Goal: Task Accomplishment & Management: Manage account settings

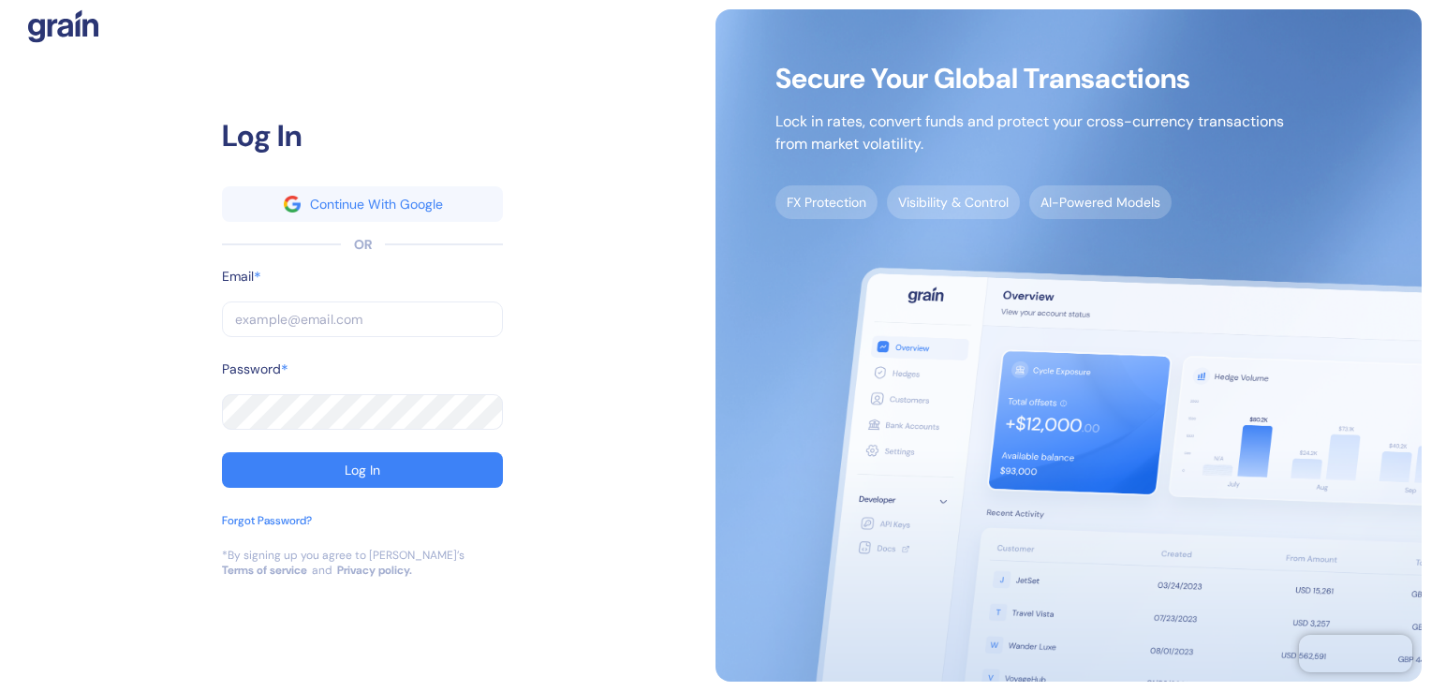
click at [316, 283] on div "Email *" at bounding box center [362, 284] width 281 height 35
click at [316, 318] on input "text" at bounding box center [362, 320] width 281 height 36
click at [327, 321] on input "text" at bounding box center [362, 320] width 281 height 36
paste input "[PERSON_NAME][EMAIL_ADDRESS][PERSON_NAME][PERSON_NAME][DOMAIN_NAME]"
type input "[PERSON_NAME][EMAIL_ADDRESS][PERSON_NAME][PERSON_NAME][DOMAIN_NAME]"
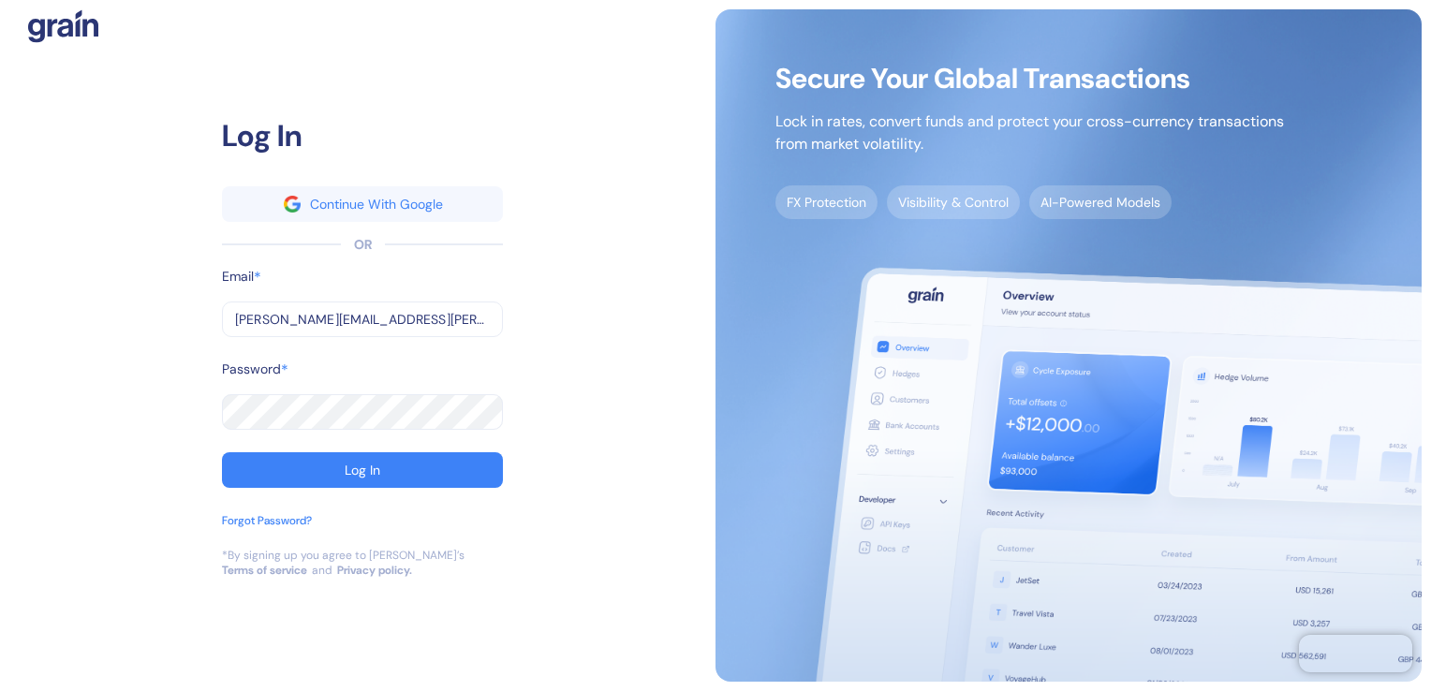
type input "[PERSON_NAME][EMAIL_ADDRESS][PERSON_NAME][PERSON_NAME][DOMAIN_NAME]"
click at [364, 362] on div "Password *" at bounding box center [362, 377] width 281 height 35
click at [368, 468] on div "Log In" at bounding box center [363, 470] width 36 height 13
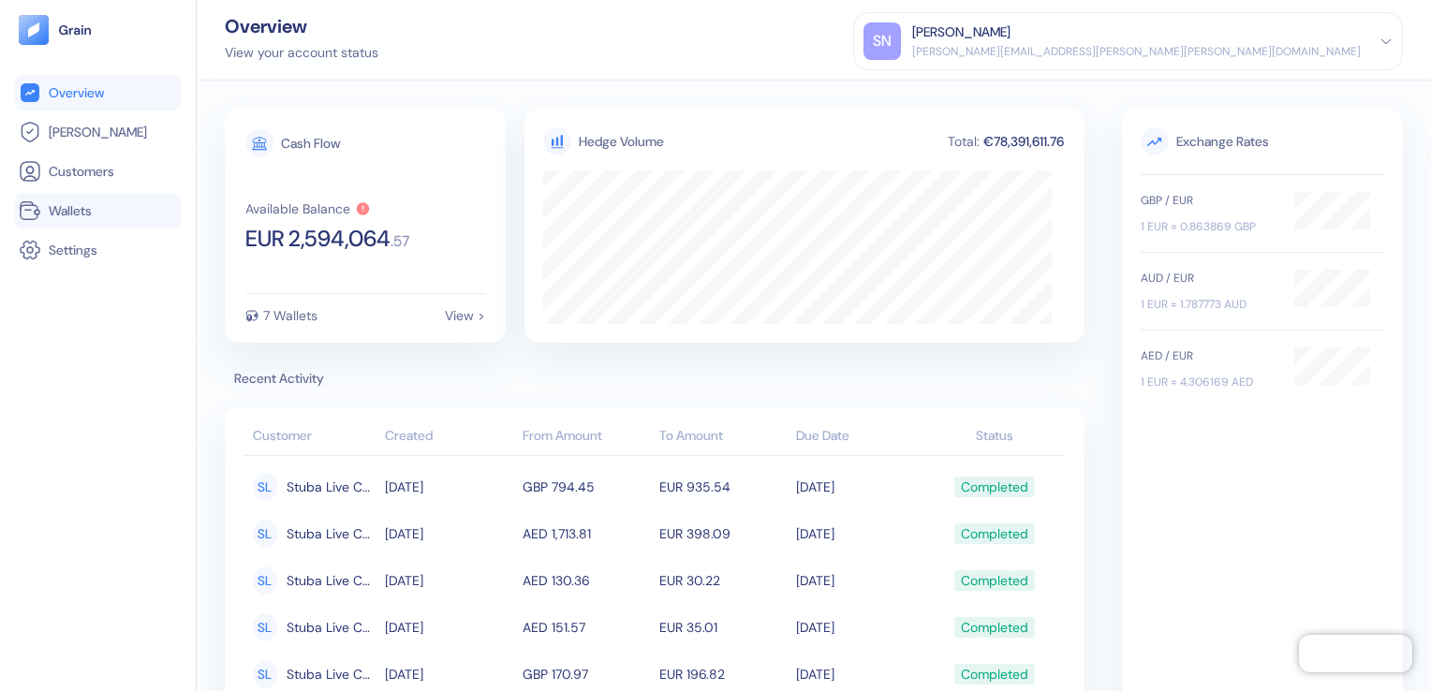
click at [91, 203] on span "Wallets" at bounding box center [70, 210] width 43 height 19
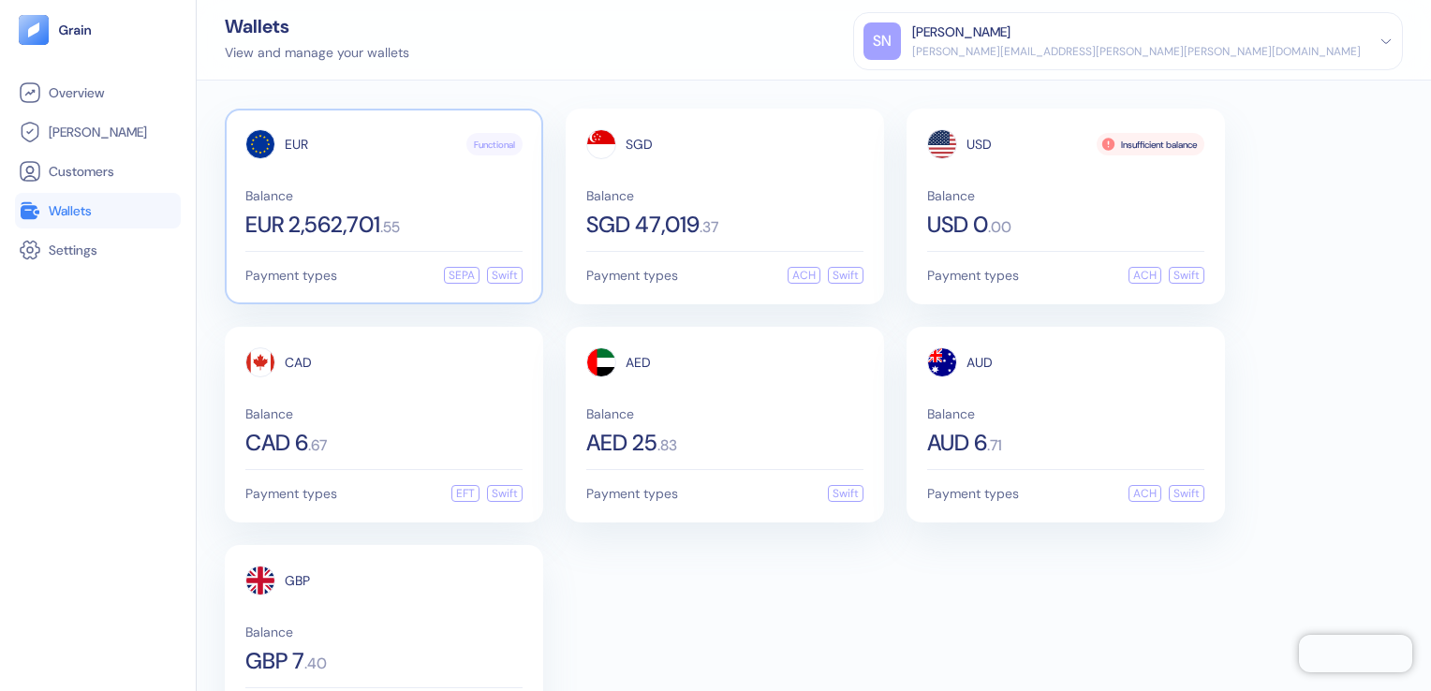
click at [362, 202] on div "Balance EUR 2,562,701 . 55" at bounding box center [383, 212] width 277 height 47
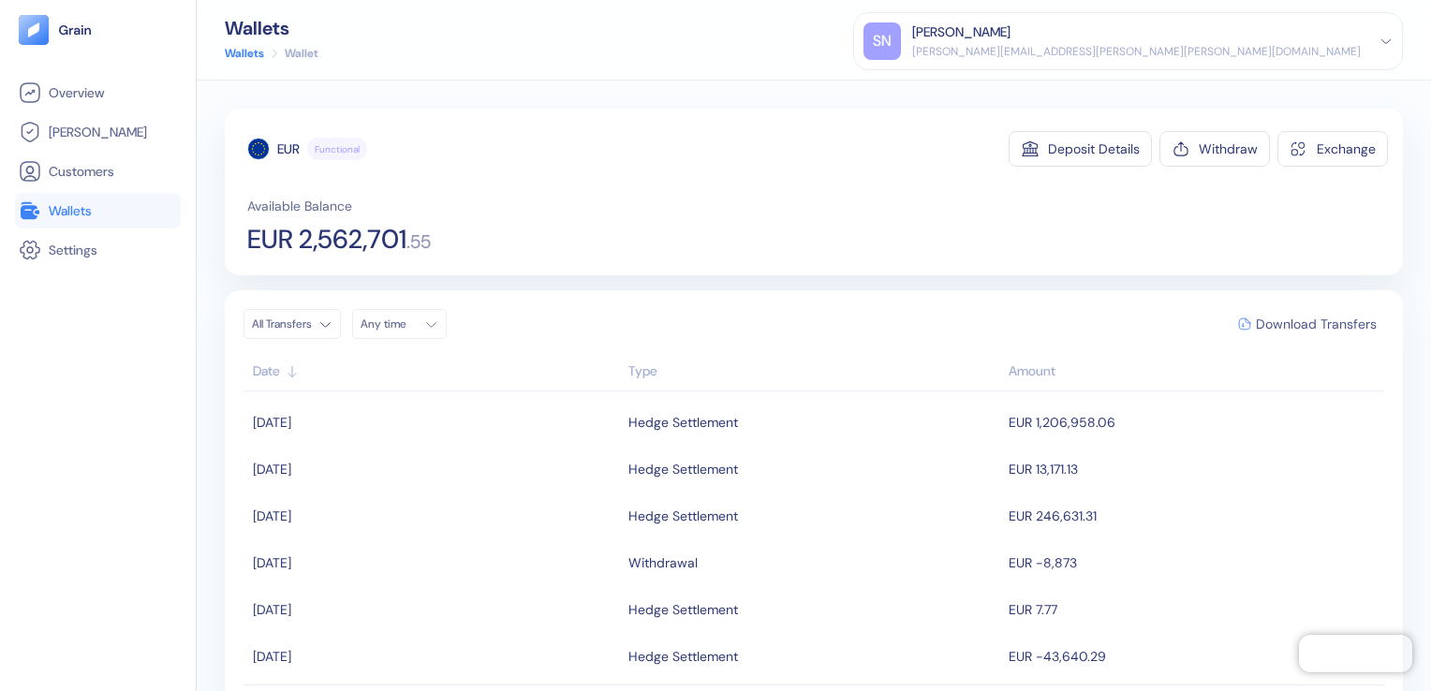
click at [1297, 318] on span "Download Transfers" at bounding box center [1316, 324] width 121 height 13
click at [97, 217] on link "Wallets" at bounding box center [98, 211] width 158 height 22
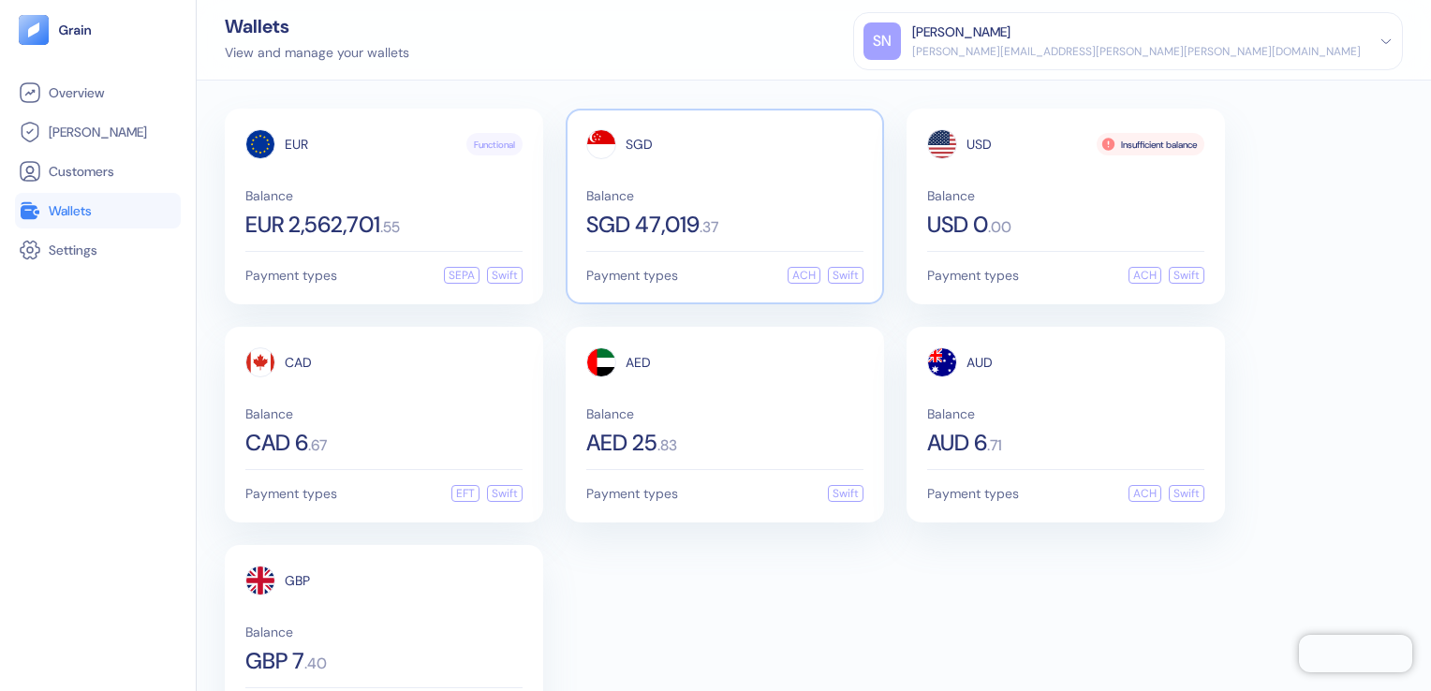
click at [626, 207] on div "Balance SGD 47,019 . 37" at bounding box center [724, 212] width 277 height 47
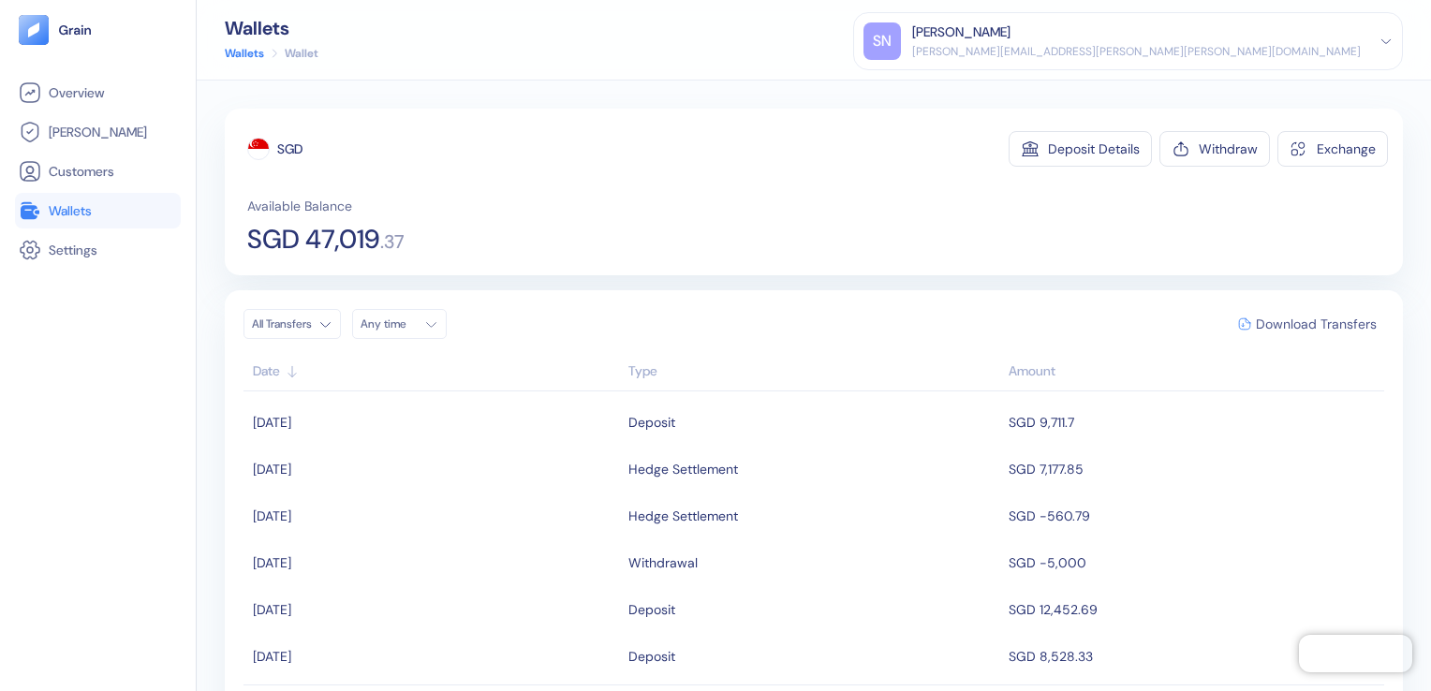
click at [1297, 319] on span "Download Transfers" at bounding box center [1316, 324] width 121 height 13
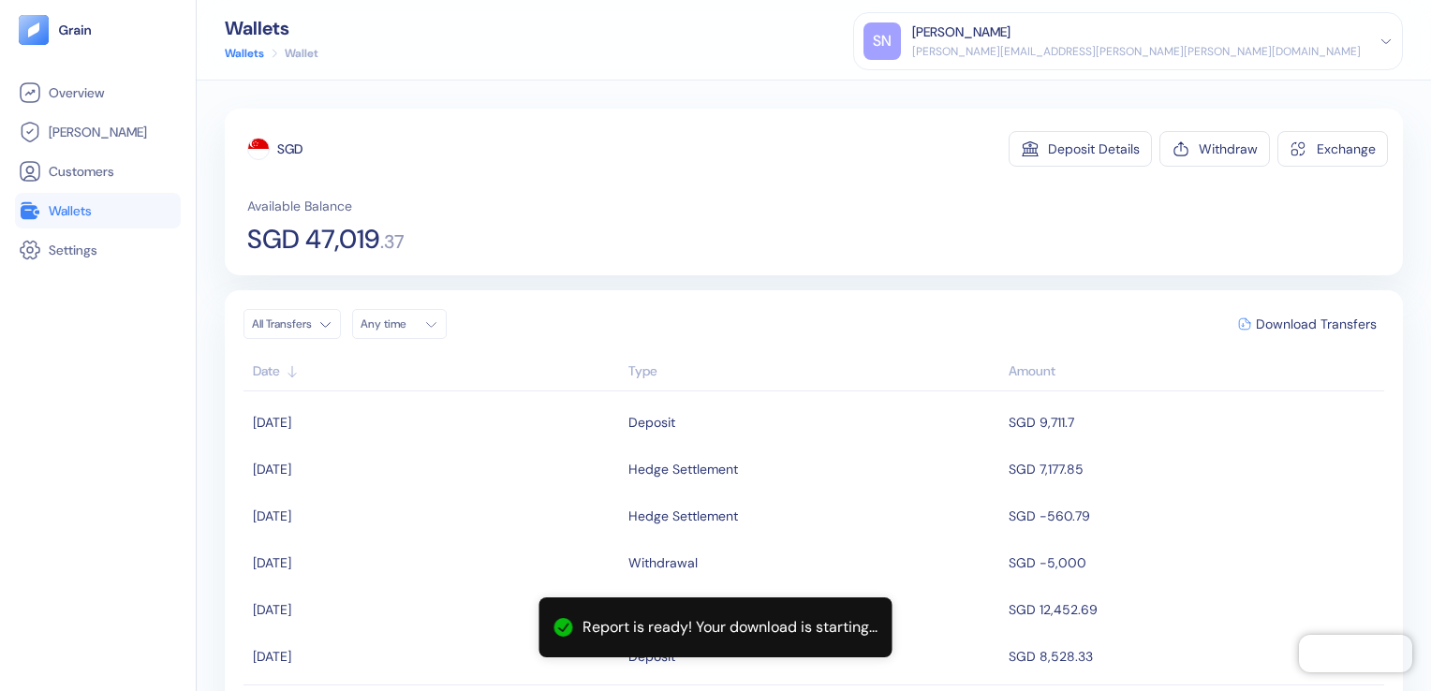
click at [82, 217] on span "Wallets" at bounding box center [70, 210] width 43 height 19
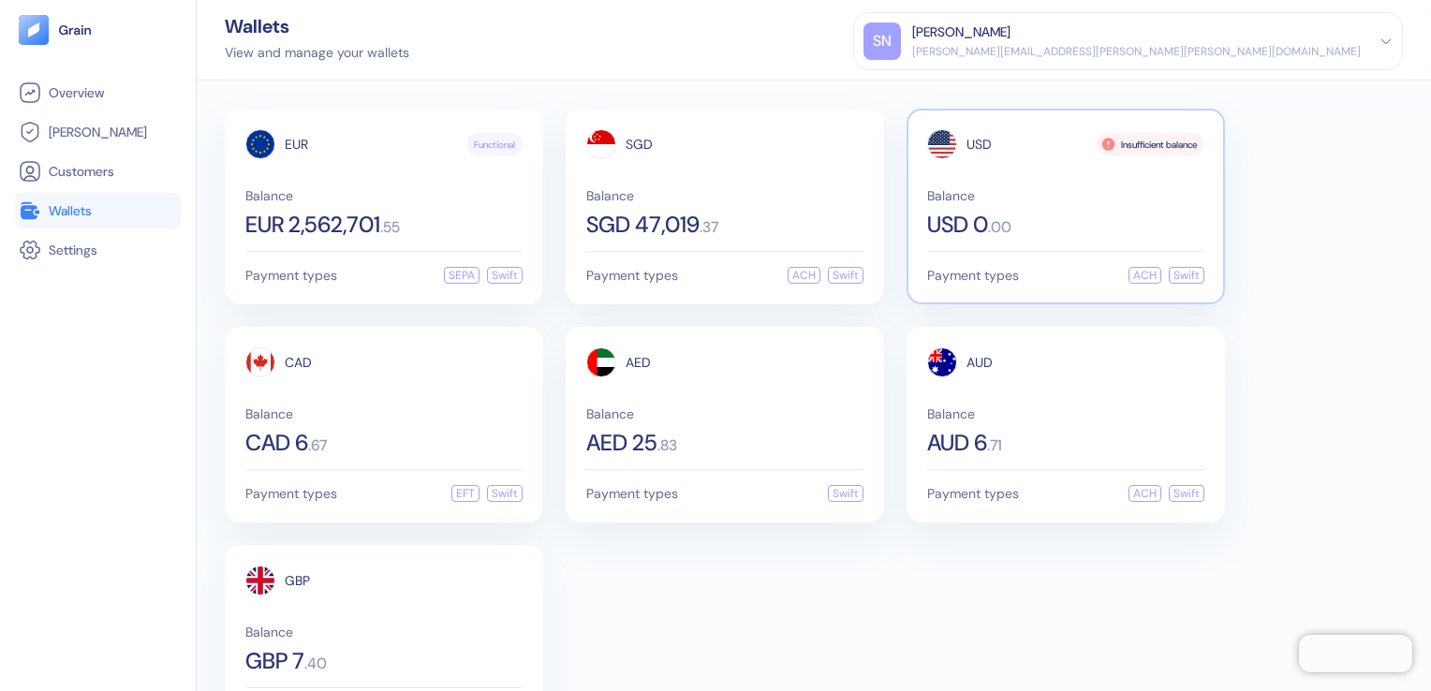
click at [997, 227] on span ". 00" at bounding box center [999, 227] width 23 height 15
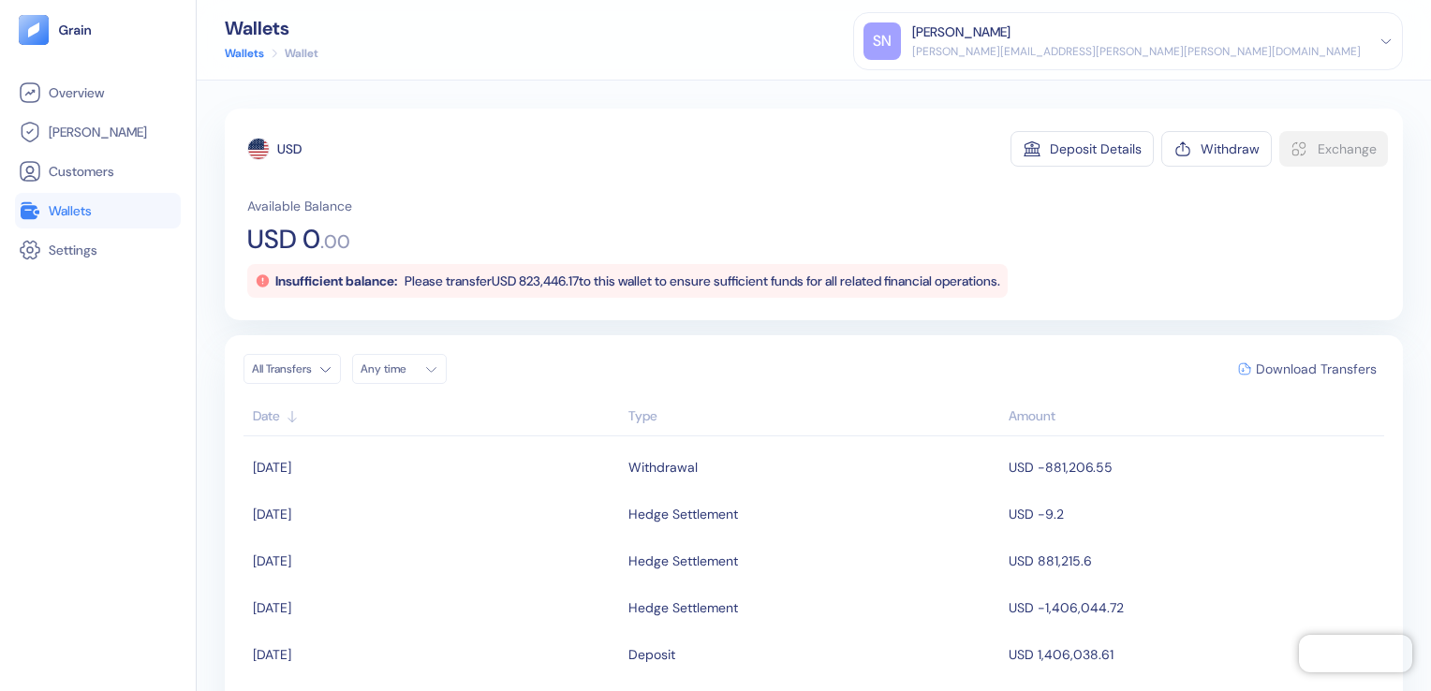
click at [1268, 363] on span "Download Transfers" at bounding box center [1316, 369] width 121 height 13
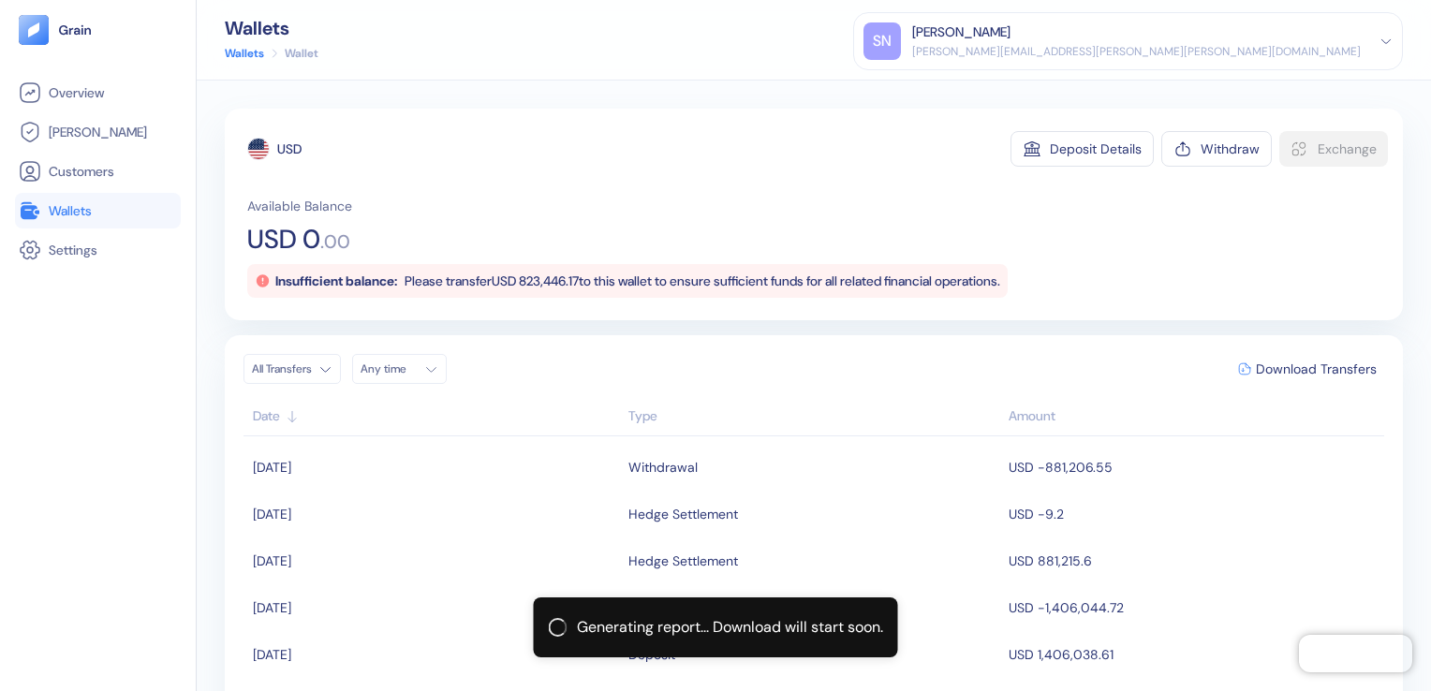
click at [87, 209] on span "Wallets" at bounding box center [70, 210] width 43 height 19
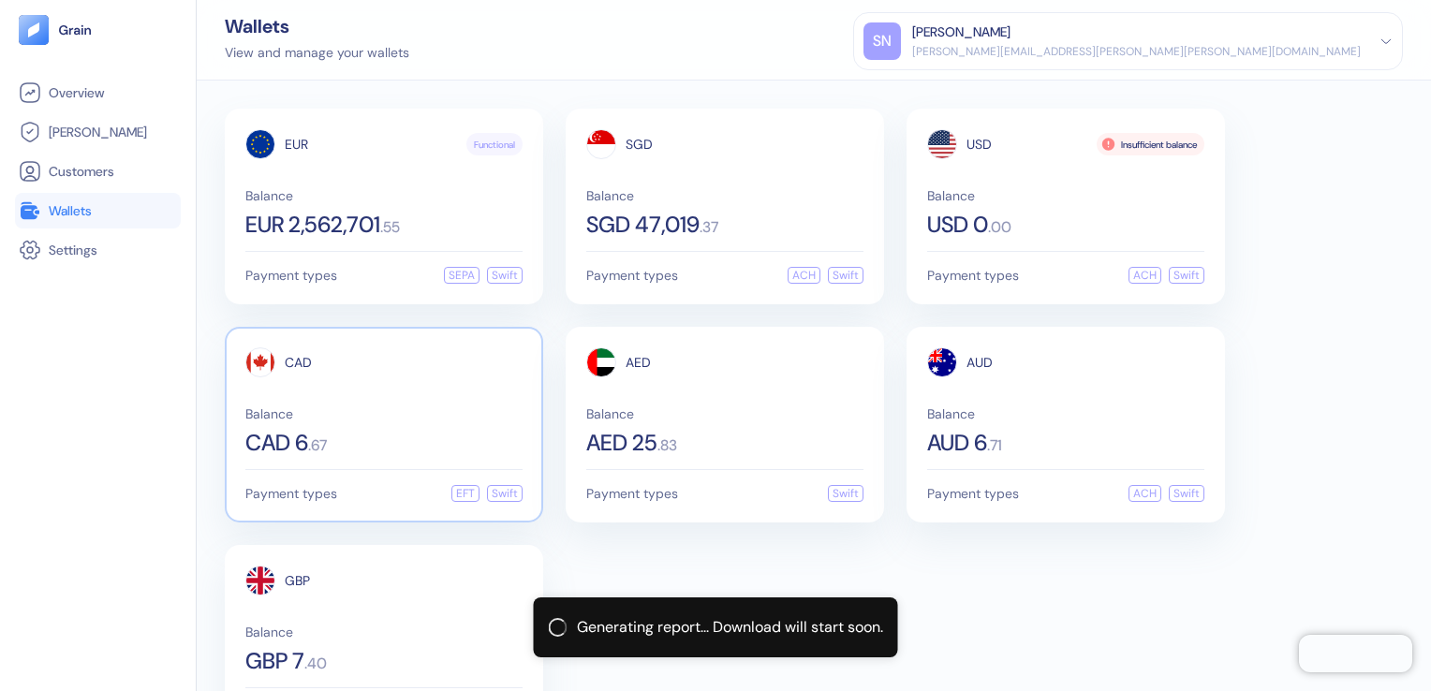
click at [325, 414] on span "Balance" at bounding box center [383, 414] width 277 height 13
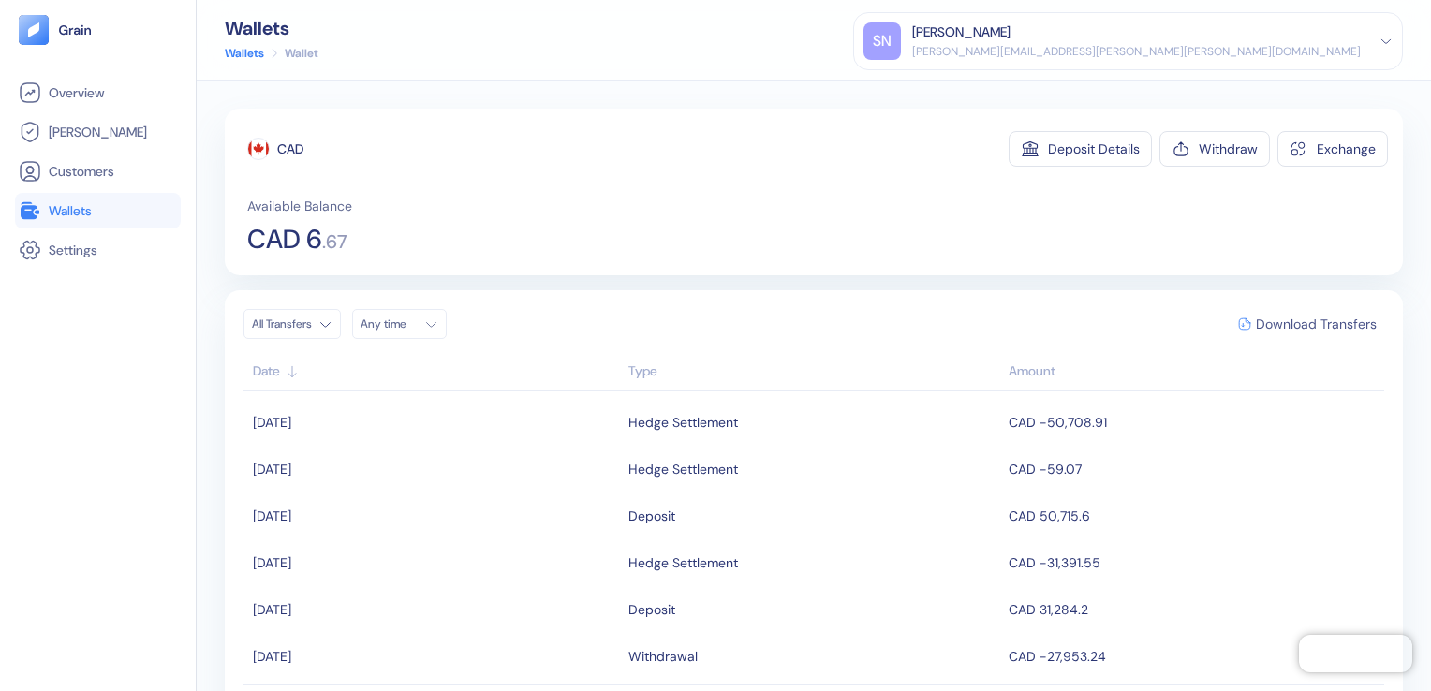
click at [1282, 329] on span "Download Transfers" at bounding box center [1316, 324] width 121 height 13
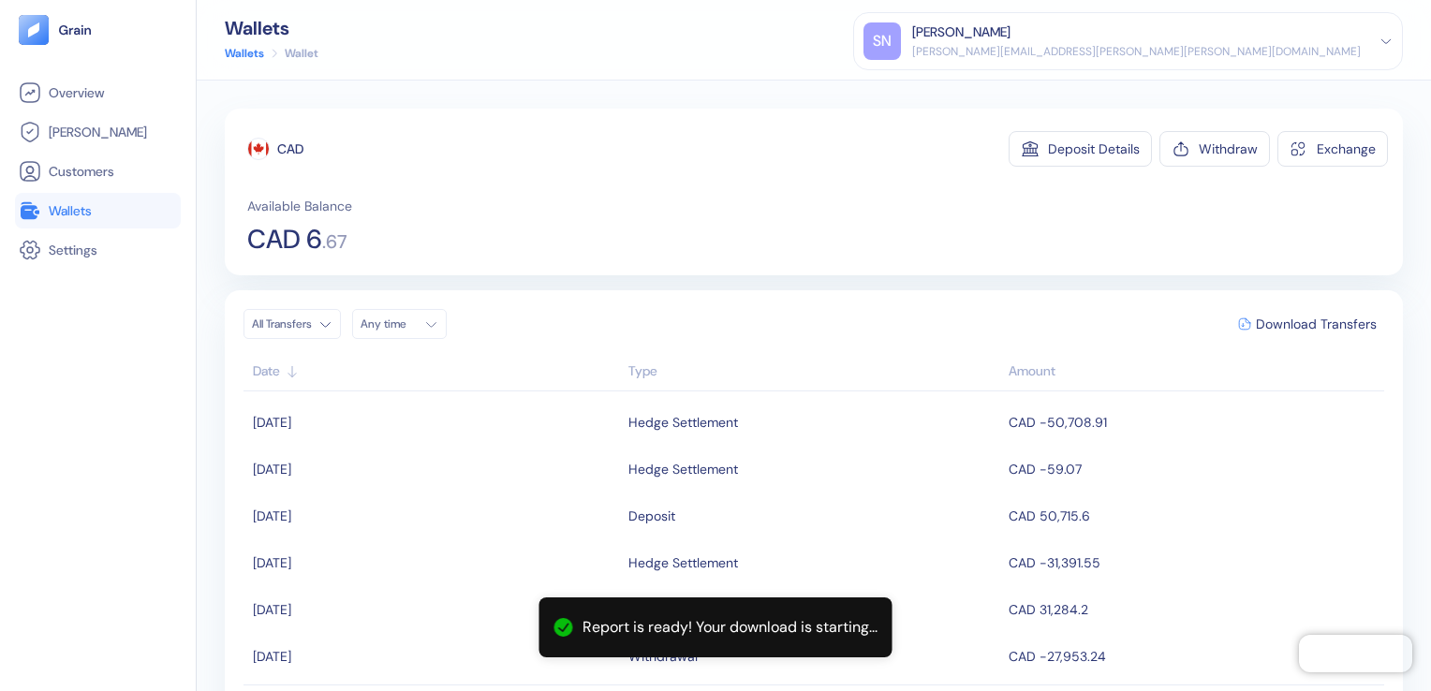
click at [75, 214] on span "Wallets" at bounding box center [70, 210] width 43 height 19
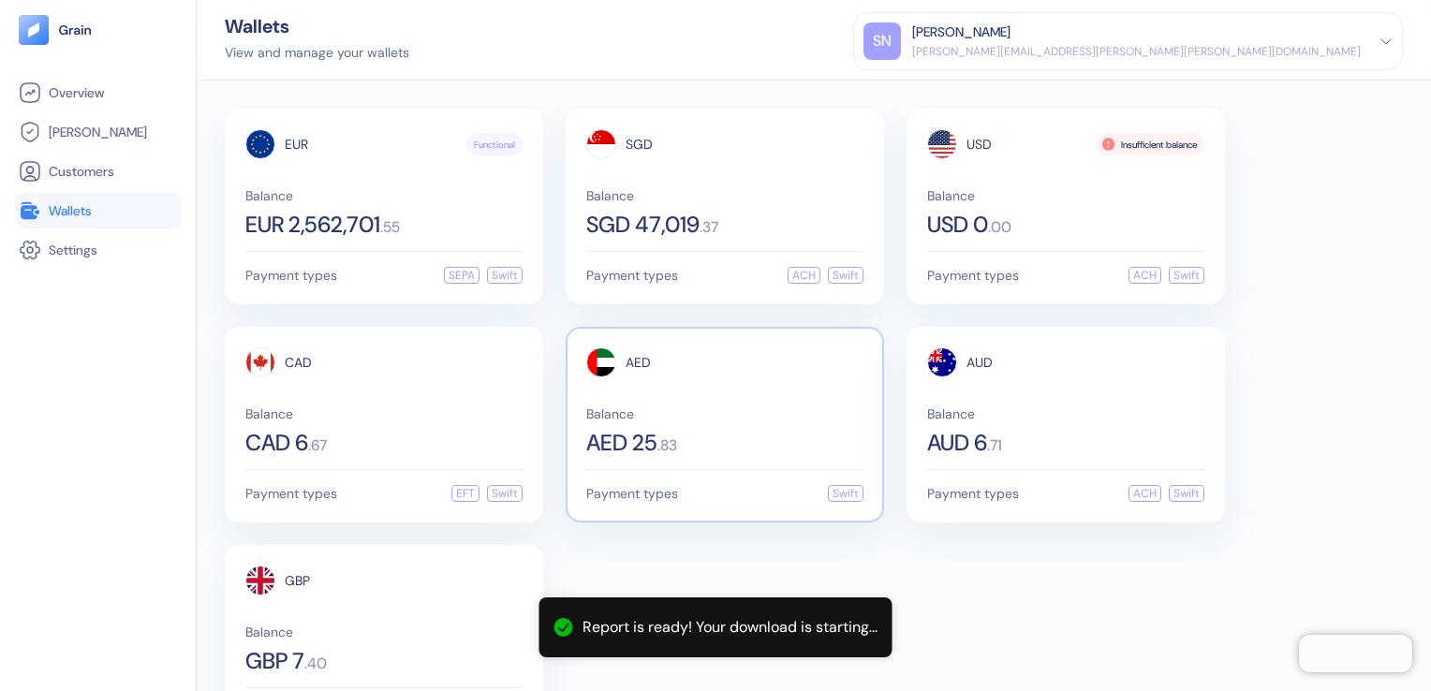
click at [669, 432] on div "AED 25 . 83" at bounding box center [724, 443] width 277 height 22
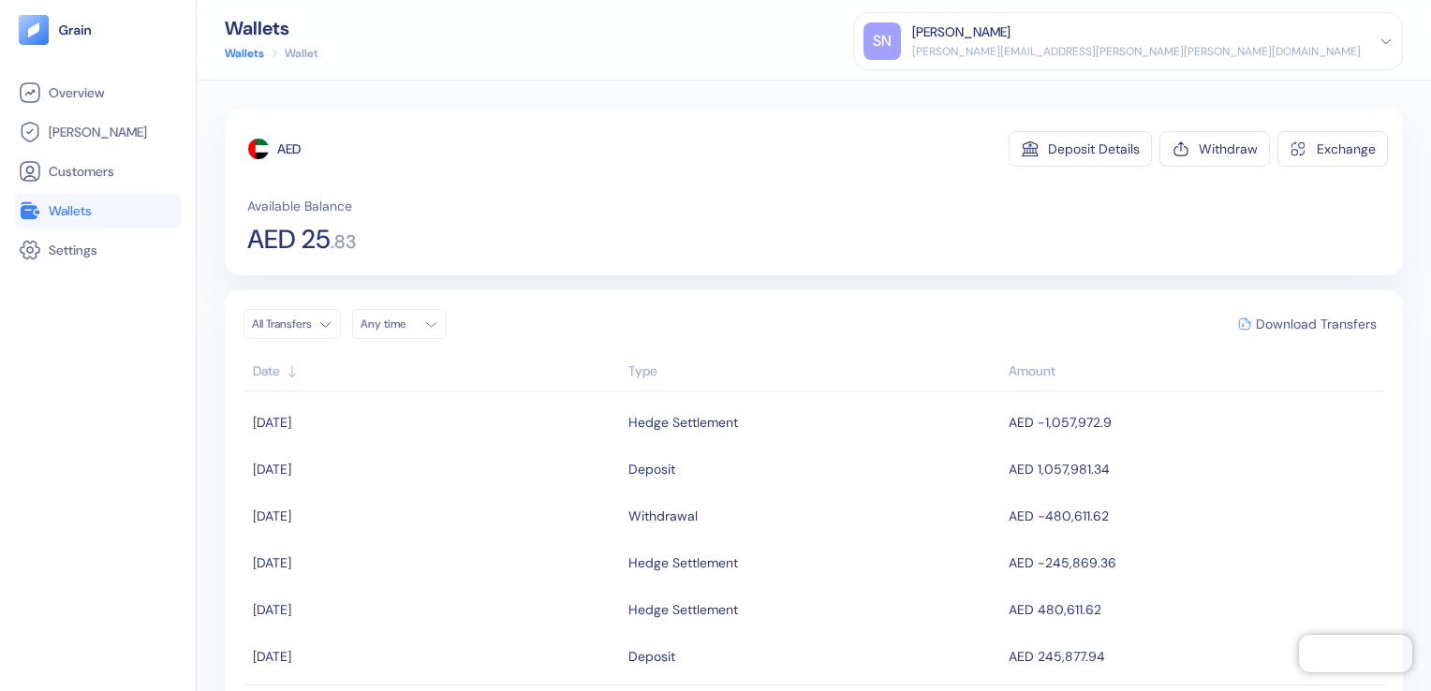
click at [1281, 328] on span "Download Transfers" at bounding box center [1316, 324] width 121 height 13
click at [75, 214] on span "Wallets" at bounding box center [70, 210] width 43 height 19
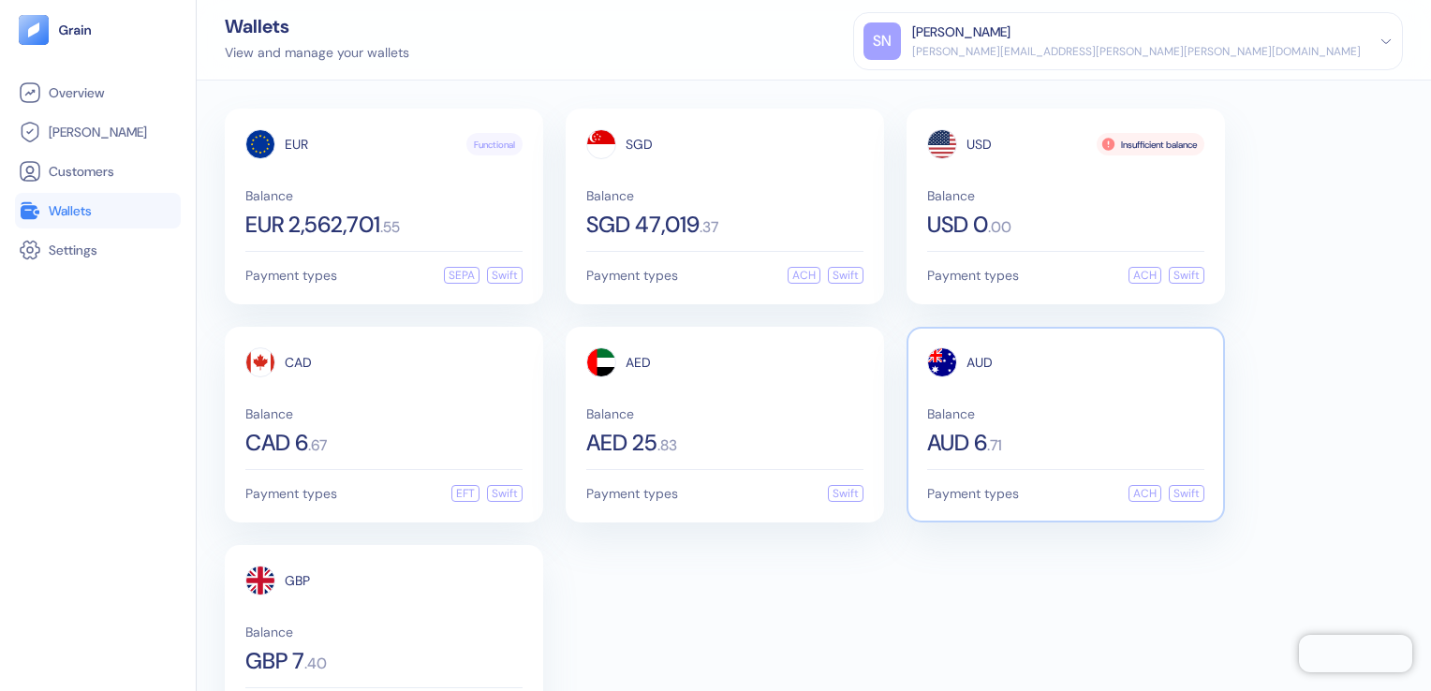
click at [1009, 414] on span "Balance" at bounding box center [1065, 414] width 277 height 13
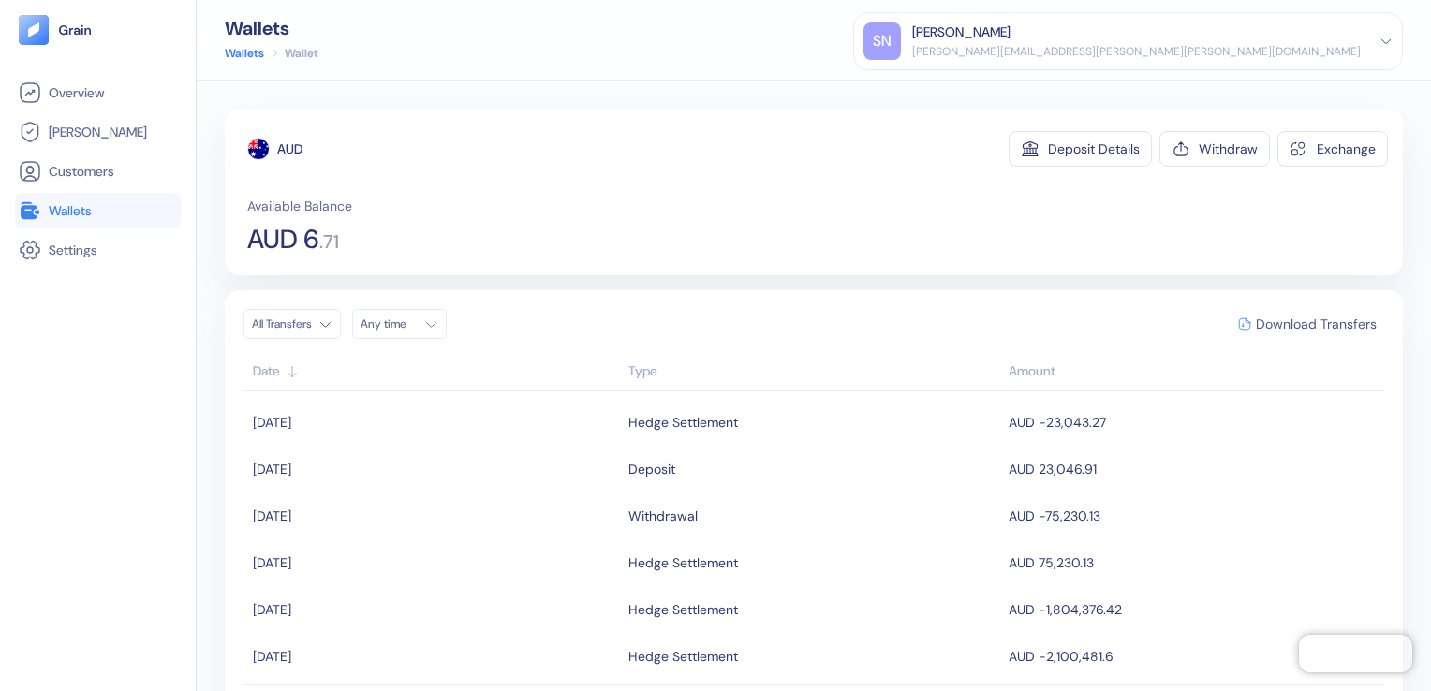
click at [1290, 319] on span "Download Transfers" at bounding box center [1316, 324] width 121 height 13
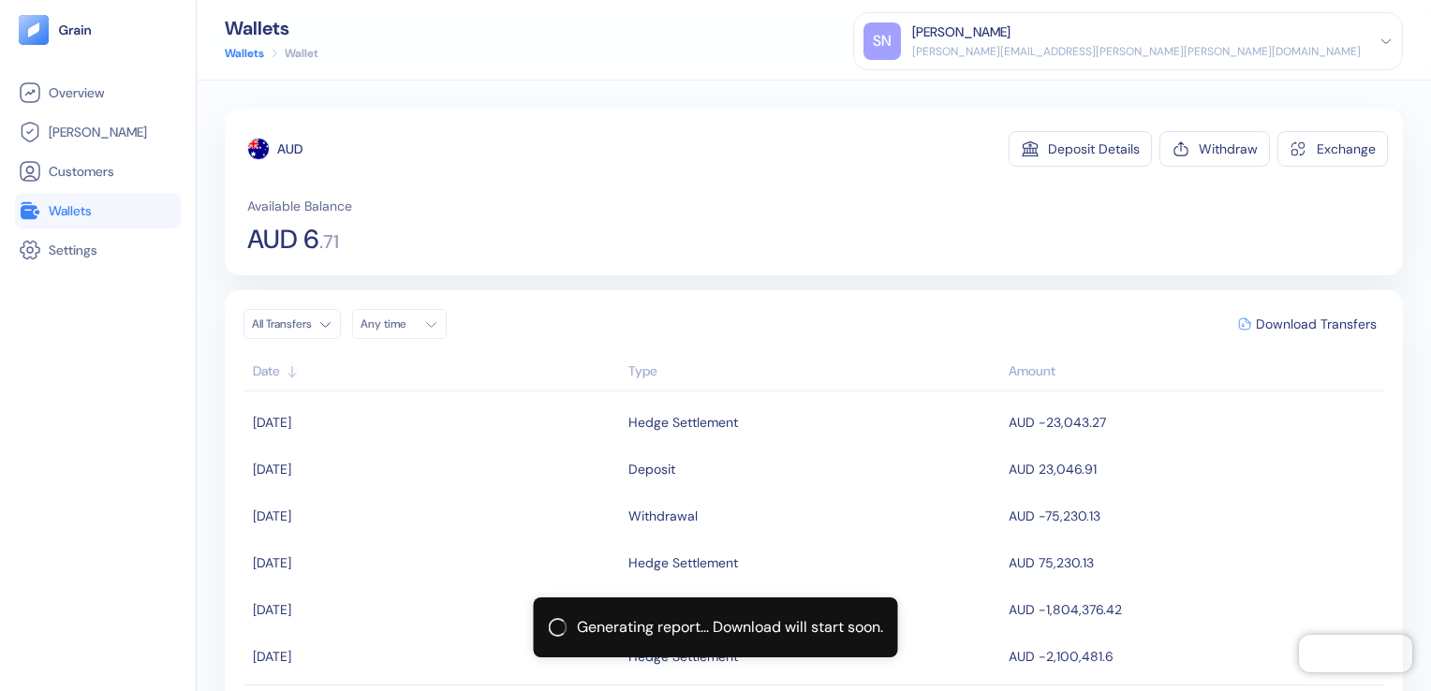
click at [94, 213] on link "Wallets" at bounding box center [98, 211] width 158 height 22
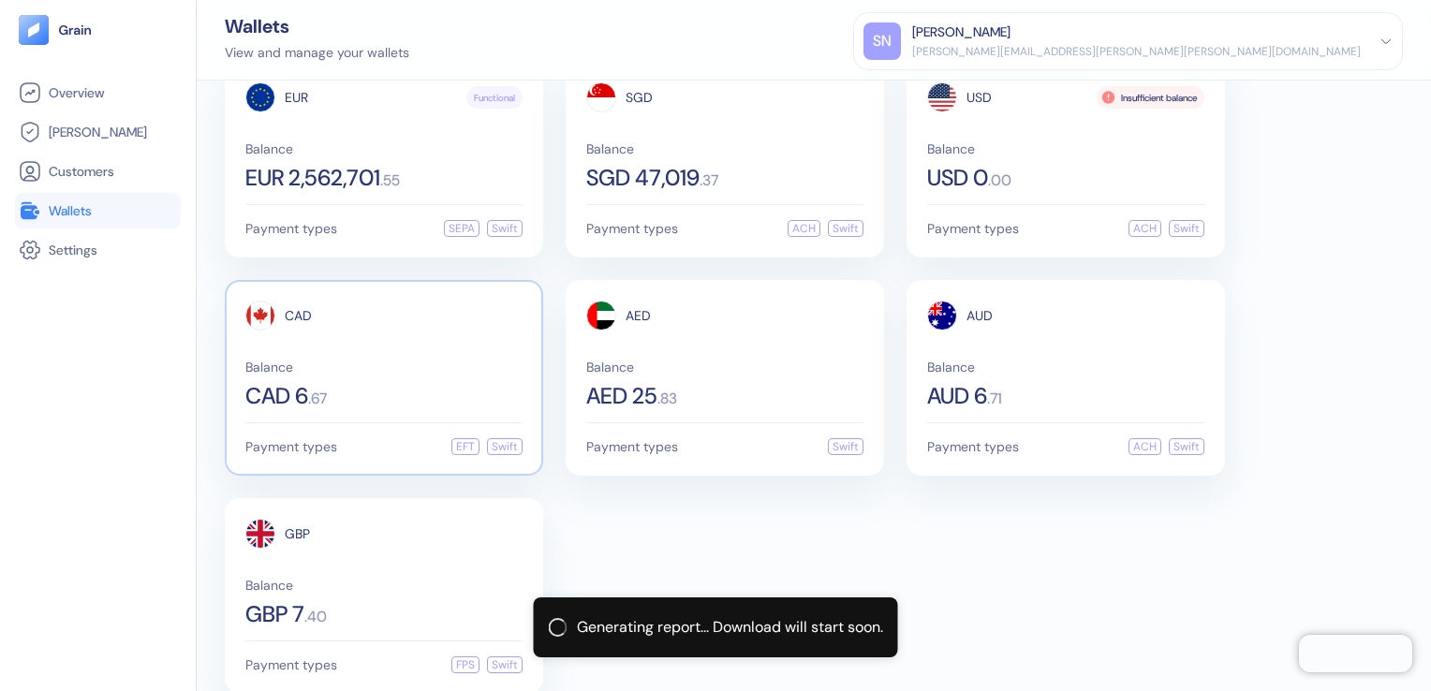
scroll to position [73, 0]
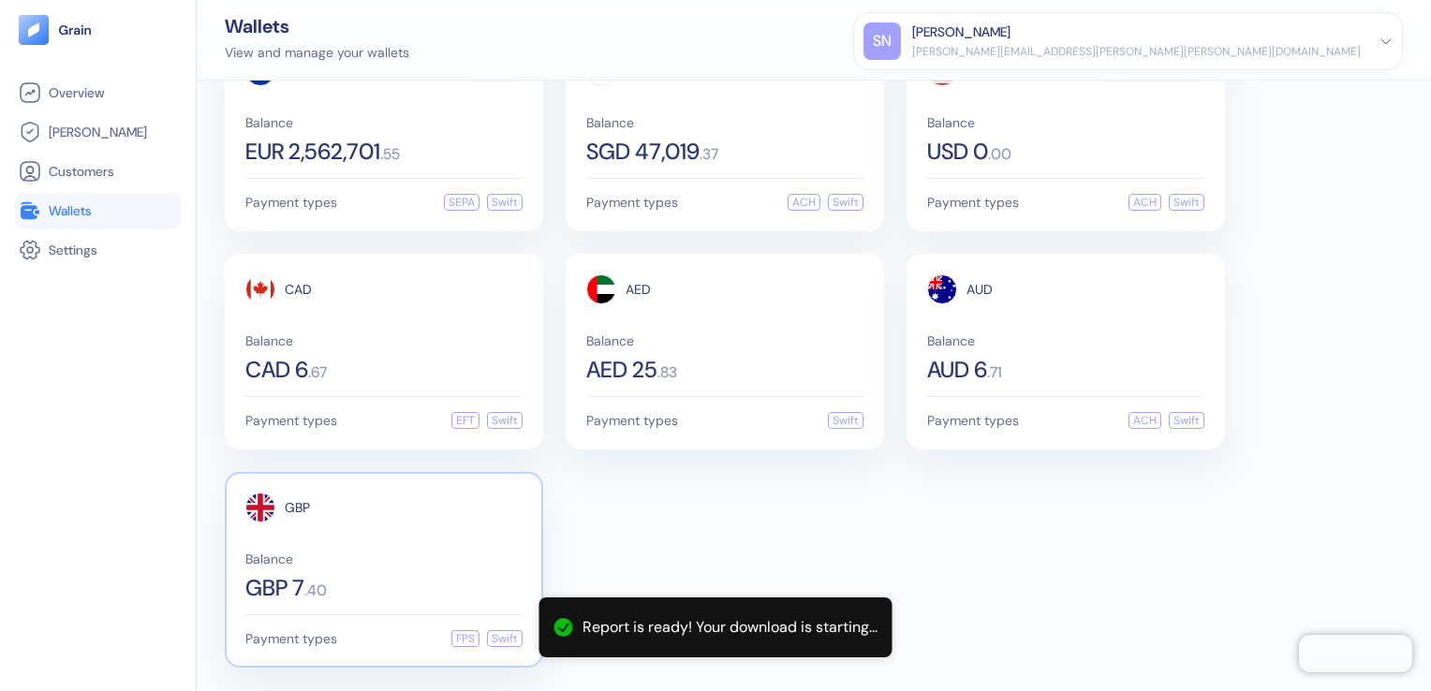
click at [293, 568] on div "Balance GBP 7 . 40" at bounding box center [383, 576] width 277 height 47
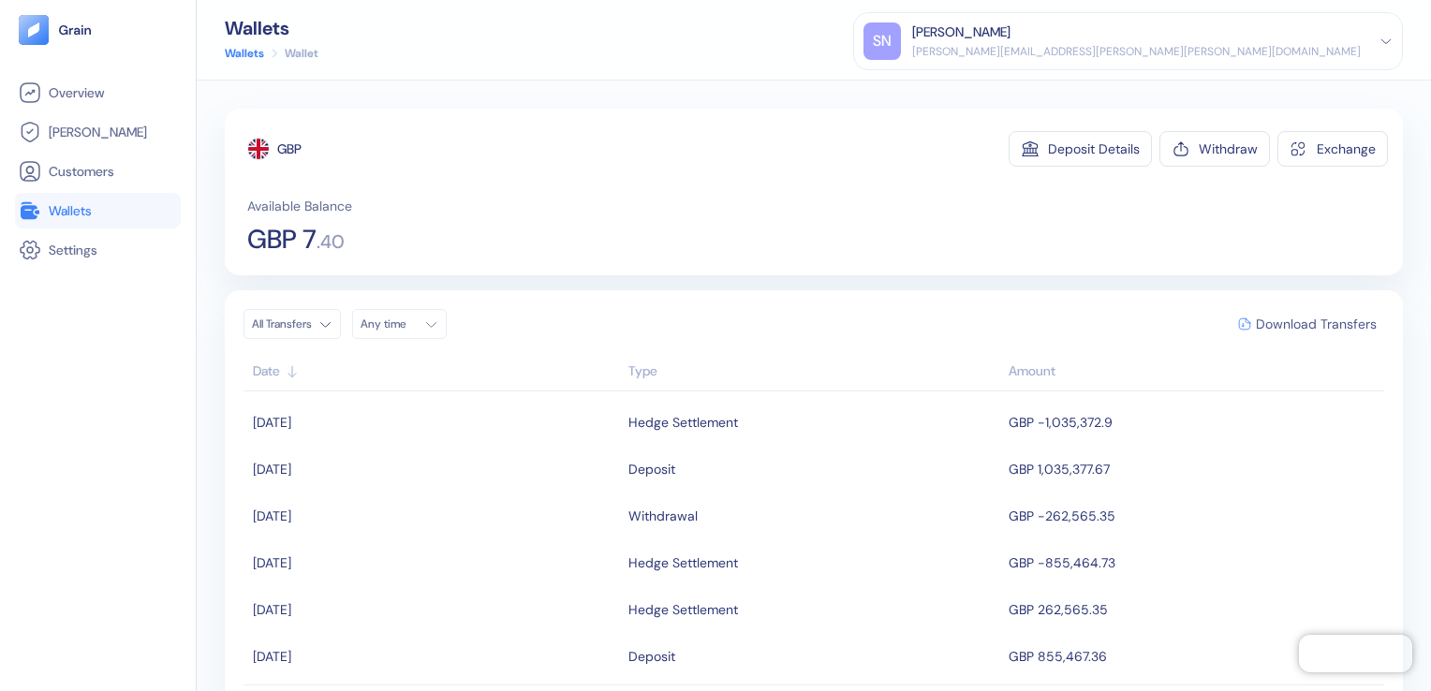
click at [1282, 320] on span "Download Transfers" at bounding box center [1316, 324] width 121 height 13
click at [81, 204] on span "Wallets" at bounding box center [70, 210] width 43 height 19
